Goal: Transaction & Acquisition: Purchase product/service

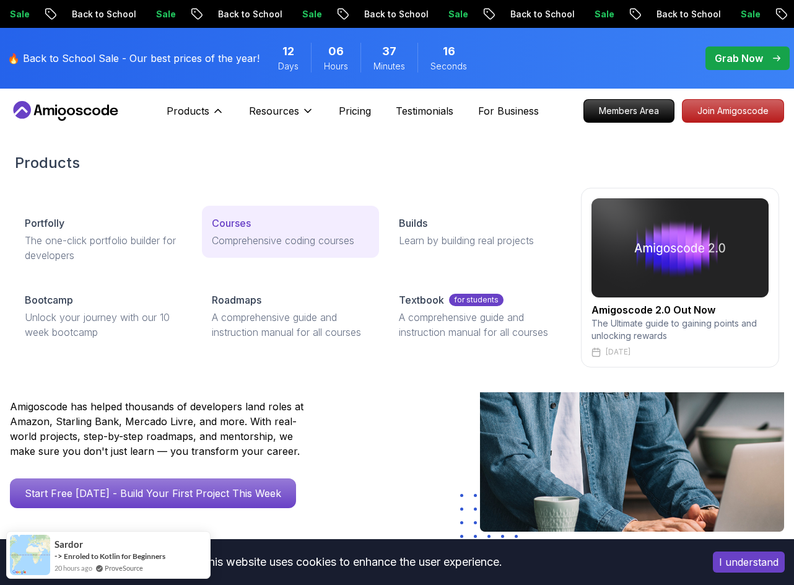
click at [241, 226] on p "Courses" at bounding box center [231, 223] width 39 height 15
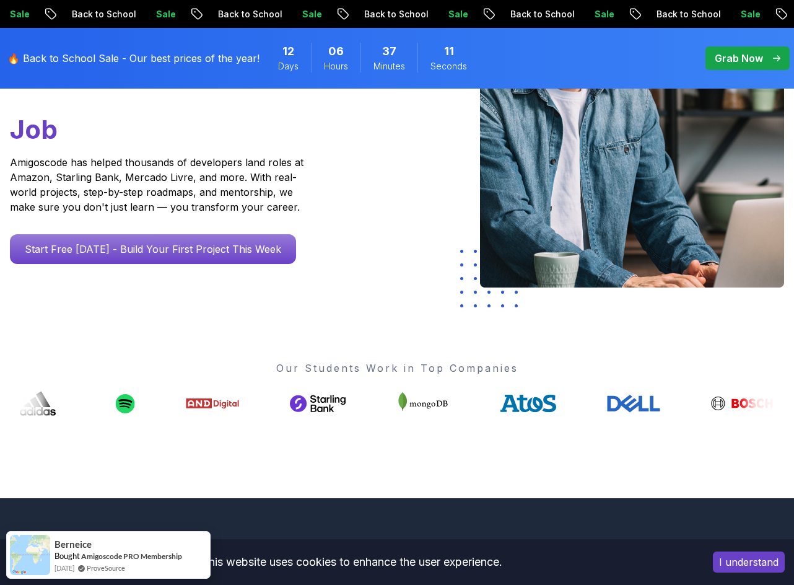
scroll to position [248, 0]
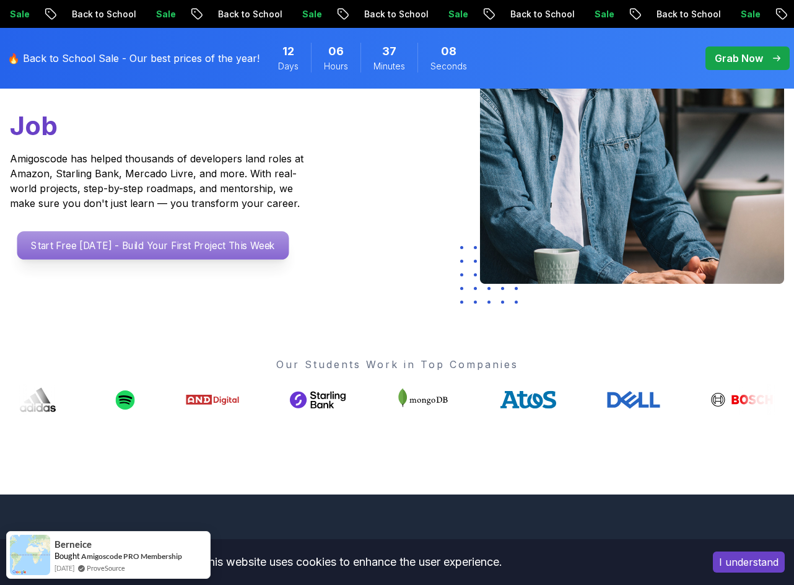
click at [274, 253] on p "Start Free [DATE] - Build Your First Project This Week" at bounding box center [153, 245] width 272 height 29
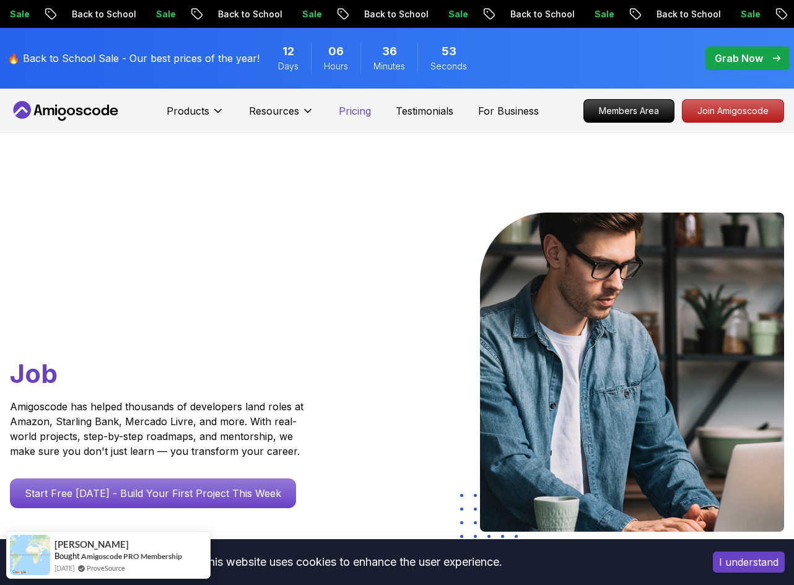
click at [348, 110] on p "Pricing" at bounding box center [355, 110] width 32 height 15
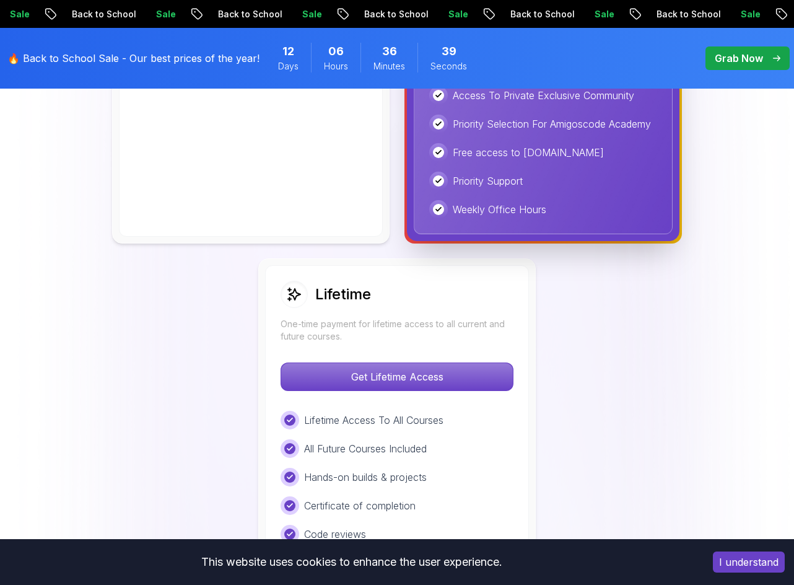
scroll to position [805, 0]
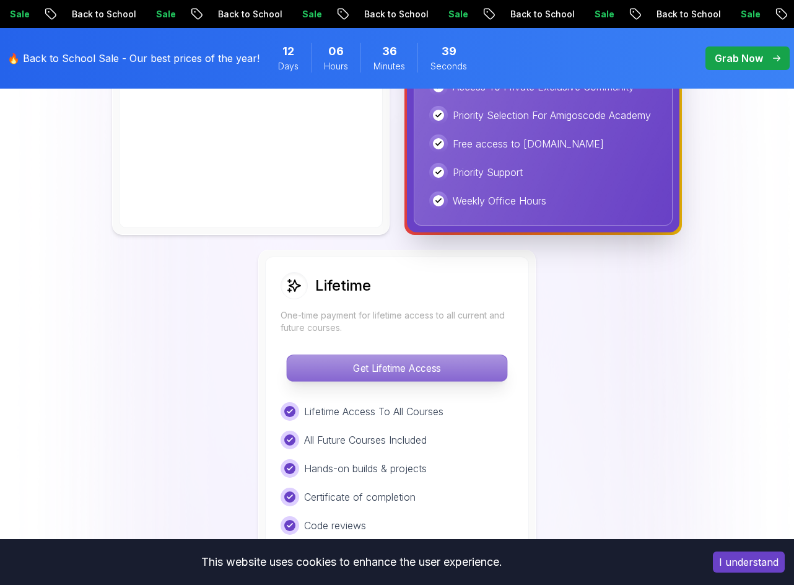
click at [401, 360] on p "Get Lifetime Access" at bounding box center [397, 368] width 220 height 26
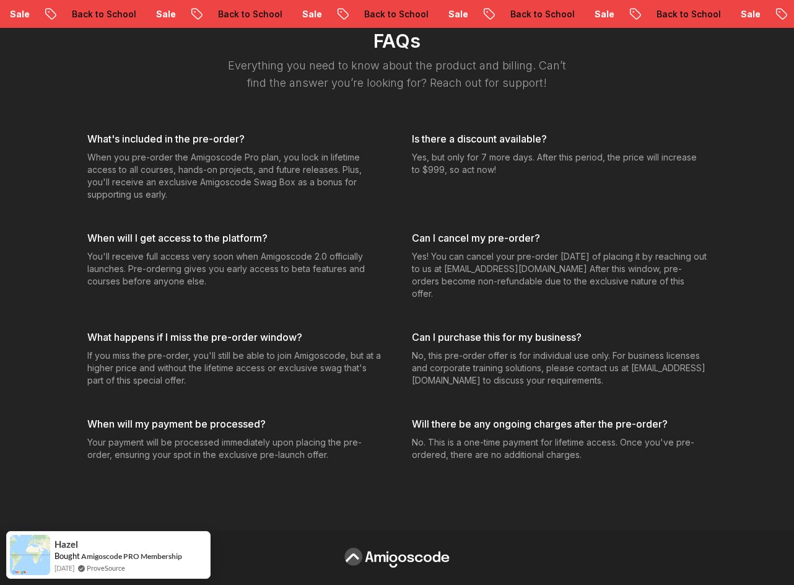
scroll to position [5116, 0]
